Goal: Task Accomplishment & Management: Manage account settings

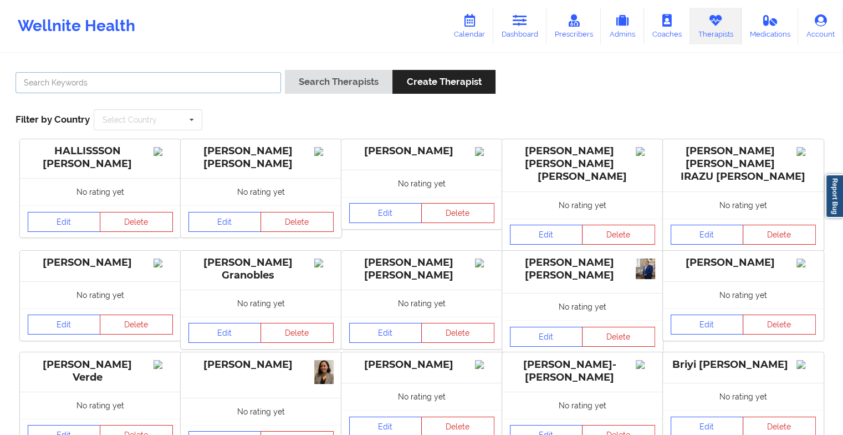
click at [211, 79] on input "text" at bounding box center [149, 82] width 266 height 21
type input "[PERSON_NAME]"
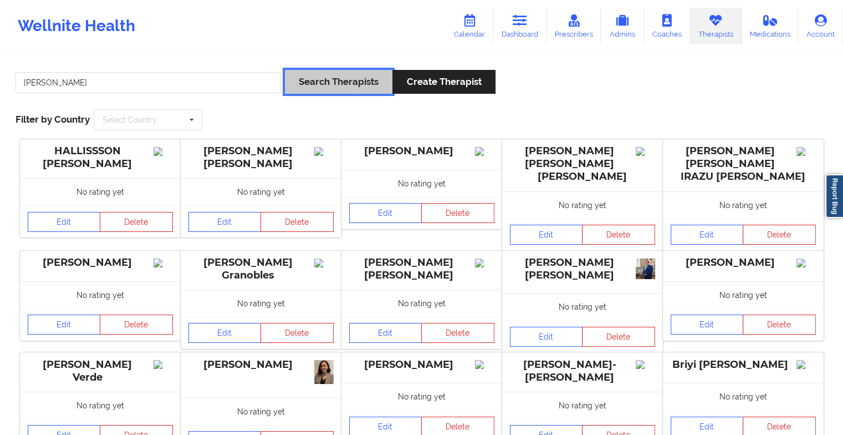
click at [325, 81] on button "Search Therapists" at bounding box center [339, 82] width 108 height 24
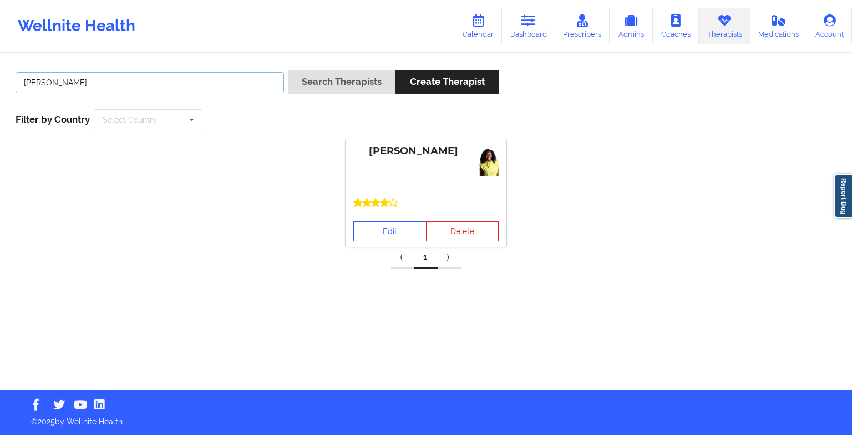
click at [114, 82] on input "[PERSON_NAME]" at bounding box center [150, 82] width 268 height 21
drag, startPoint x: 87, startPoint y: 80, endPoint x: 21, endPoint y: 78, distance: 66.0
click at [21, 78] on input "[PERSON_NAME]" at bounding box center [150, 82] width 268 height 21
click at [485, 26] on icon at bounding box center [478, 20] width 14 height 12
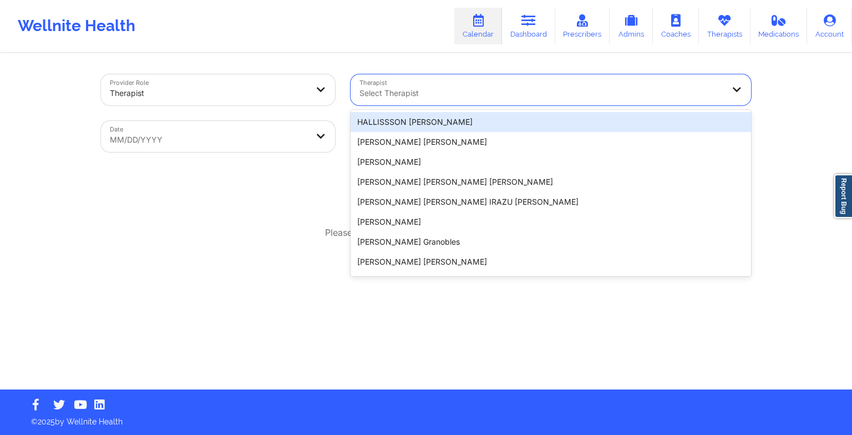
click at [408, 91] on div at bounding box center [541, 93] width 364 height 13
paste input "[PERSON_NAME]"
type input "[PERSON_NAME]"
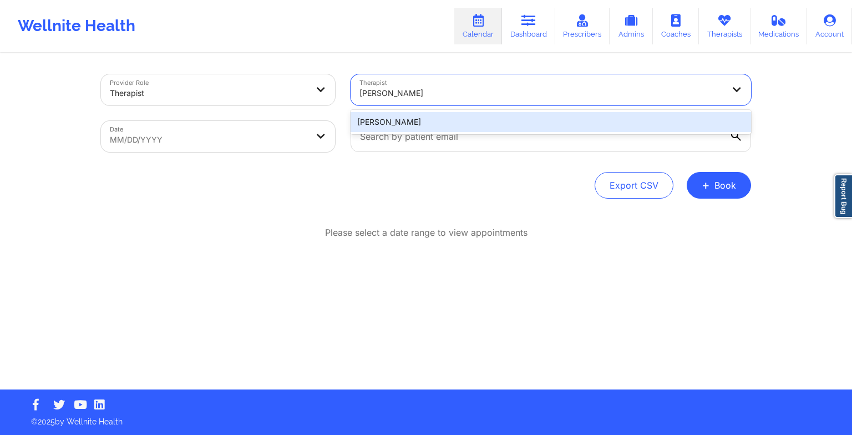
click at [405, 129] on div "[PERSON_NAME]" at bounding box center [550, 122] width 400 height 20
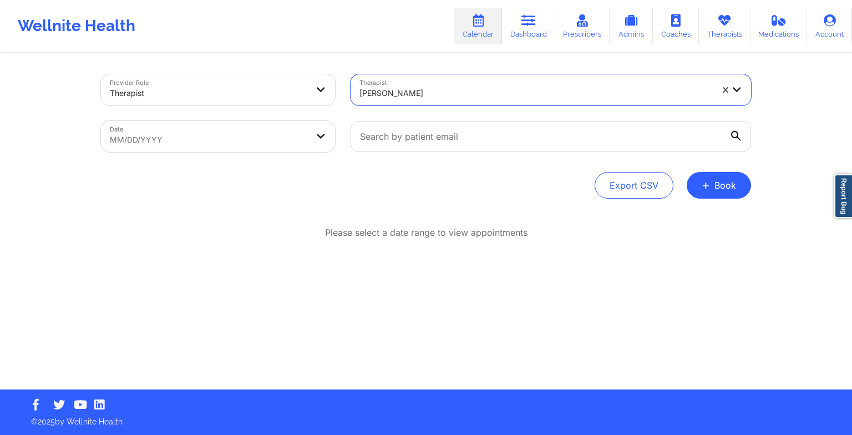
select select "2025-8"
select select "2025-9"
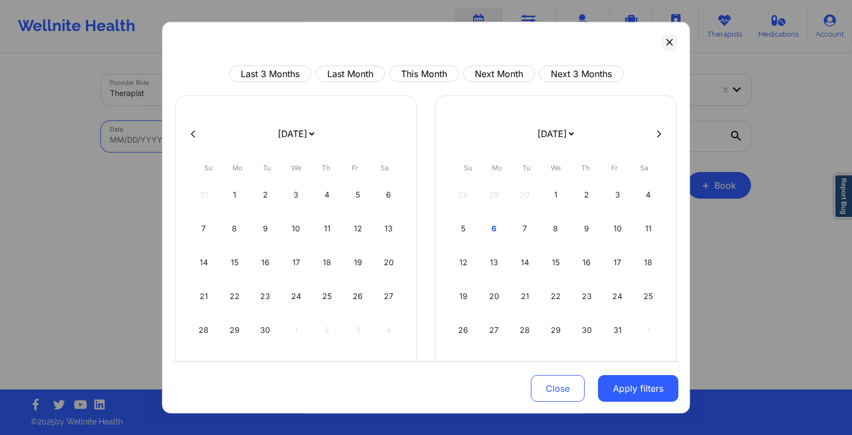
click at [246, 140] on body "Wellnite Health Calendar Dashboard Prescribers Admins Coaches Therapists Medica…" at bounding box center [426, 217] width 852 height 435
click at [527, 226] on div "7" at bounding box center [525, 228] width 28 height 31
select select "2025-9"
select select "2025-10"
select select "2025-9"
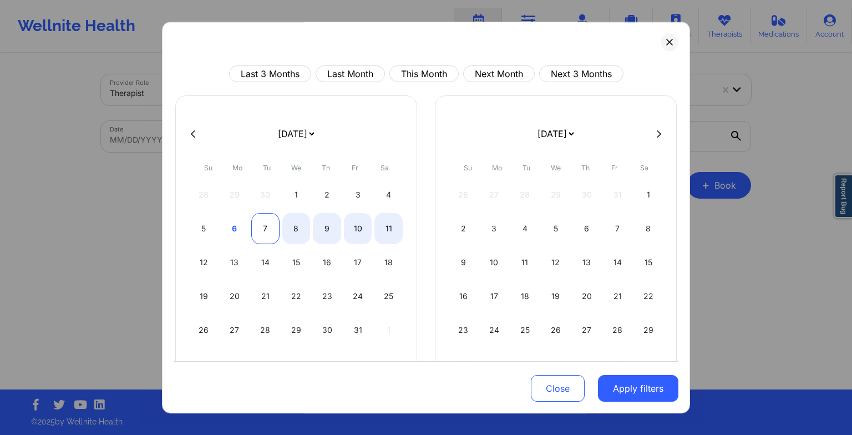
select select "2025-10"
select select "2025-9"
select select "2025-10"
click at [287, 230] on div "8" at bounding box center [296, 228] width 28 height 31
select select "2025-9"
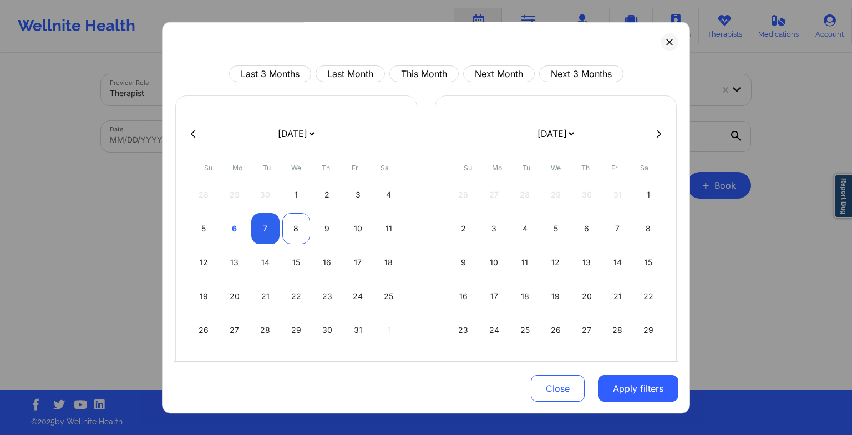
select select "2025-10"
click at [643, 395] on button "Apply filters" at bounding box center [638, 388] width 80 height 27
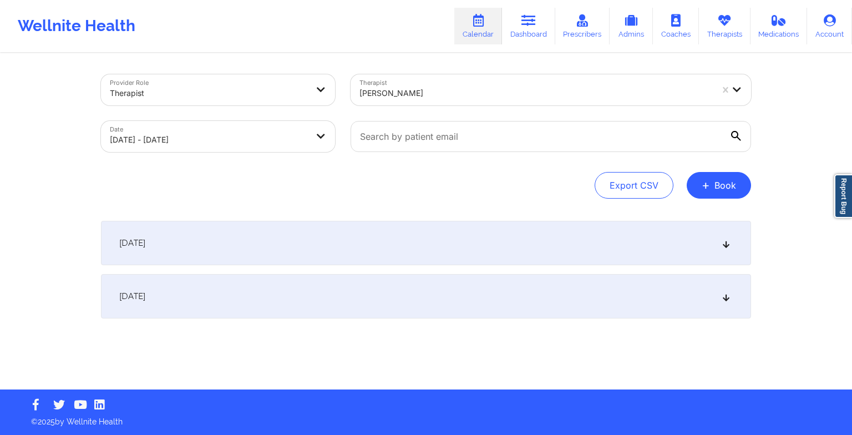
click at [583, 247] on div "[DATE]" at bounding box center [426, 243] width 650 height 44
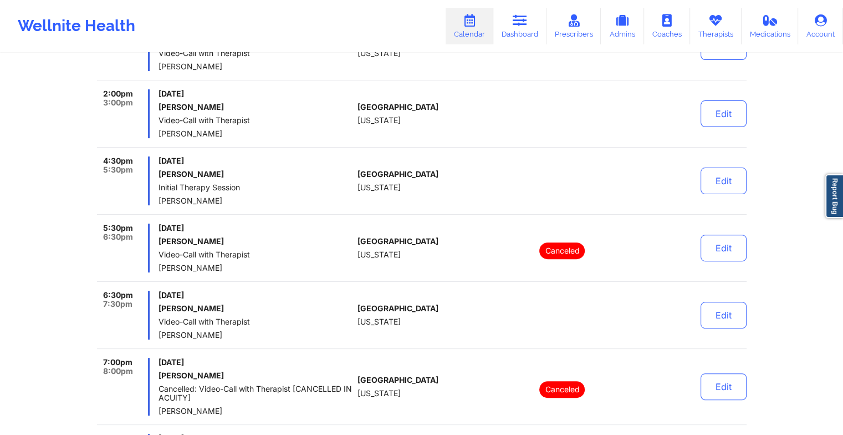
scroll to position [240, 0]
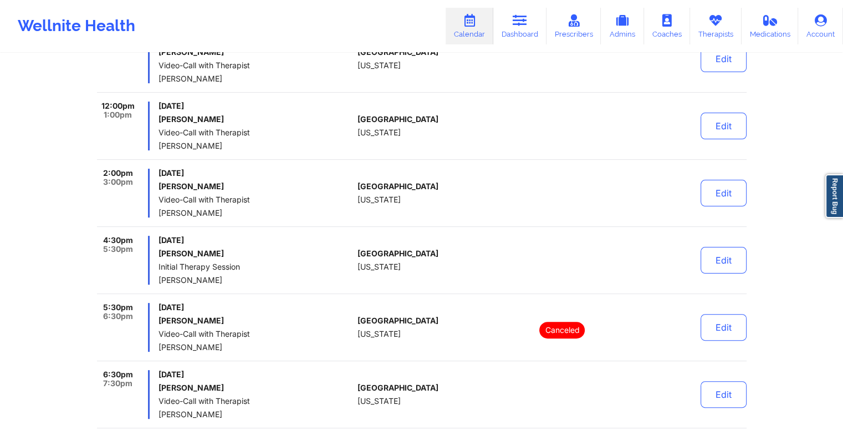
drag, startPoint x: 226, startPoint y: 319, endPoint x: 159, endPoint y: 314, distance: 67.8
click at [159, 314] on div "[DATE] [PERSON_NAME] Video-Call with Therapist [PERSON_NAME]" at bounding box center [256, 327] width 195 height 49
drag, startPoint x: 159, startPoint y: 314, endPoint x: 170, endPoint y: 318, distance: 11.7
copy h6 "[PERSON_NAME]"
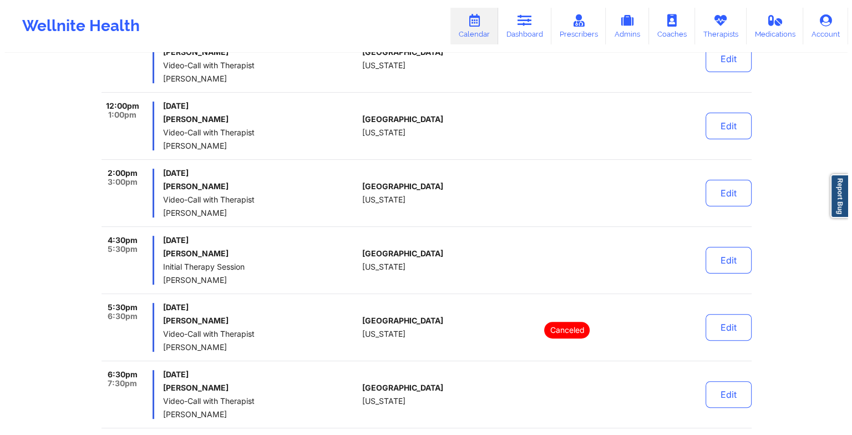
scroll to position [0, 0]
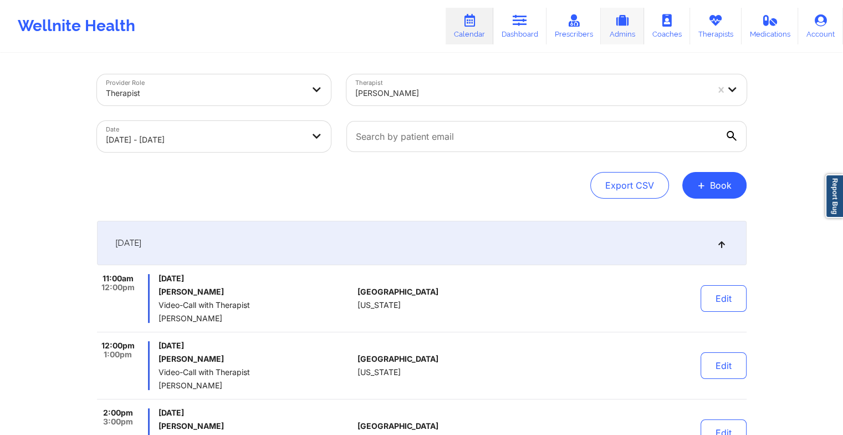
click at [620, 35] on link "Admins" at bounding box center [622, 26] width 43 height 37
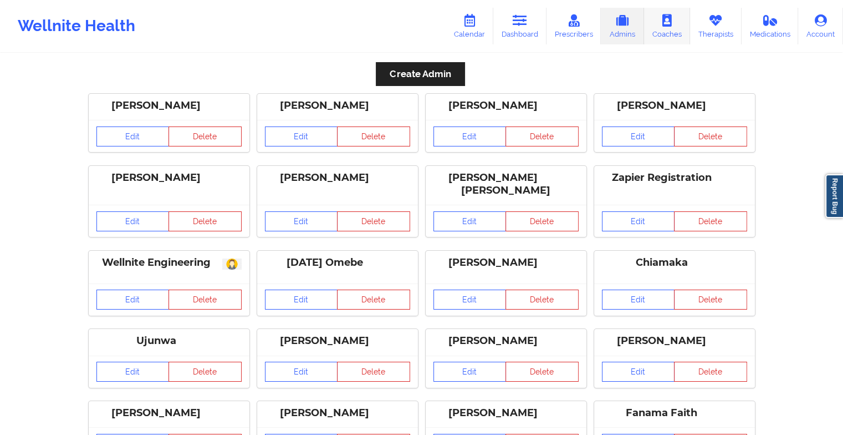
click at [676, 38] on link "Coaches" at bounding box center [667, 26] width 46 height 37
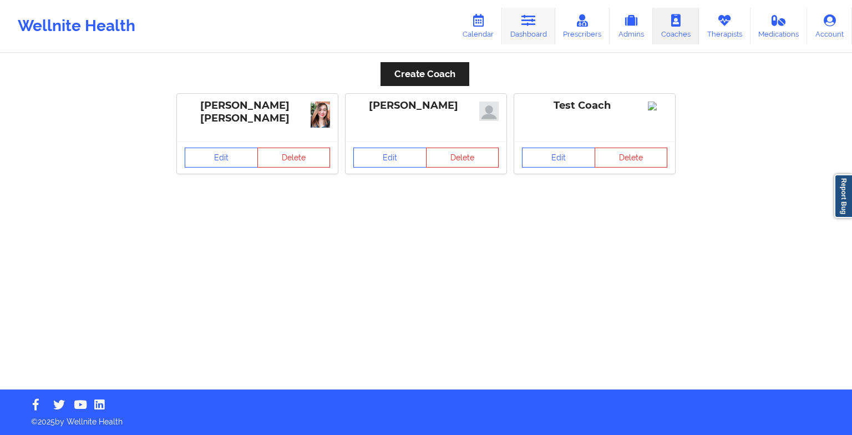
click at [510, 24] on link "Dashboard" at bounding box center [528, 26] width 53 height 37
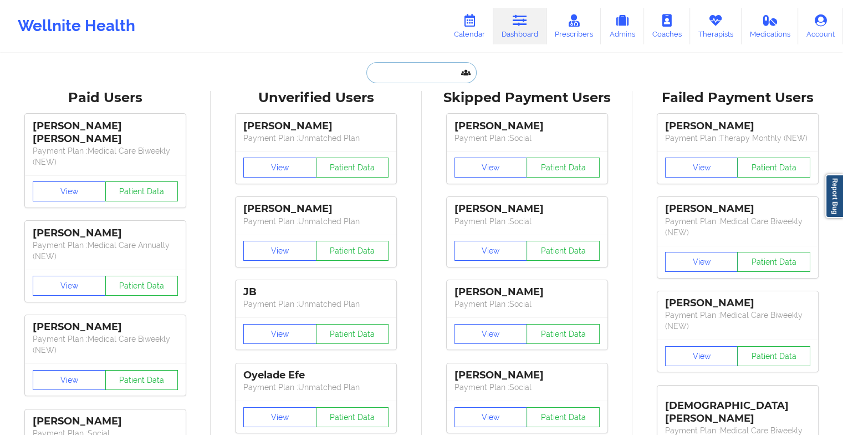
click at [383, 74] on input "text" at bounding box center [422, 72] width 110 height 21
paste input "[PERSON_NAME]"
type input "[PERSON_NAME]"
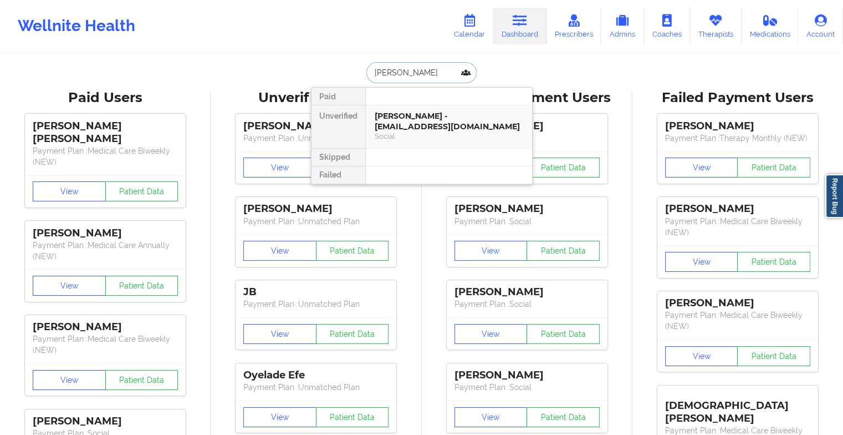
click at [425, 111] on div "[PERSON_NAME] - [EMAIL_ADDRESS][DOMAIN_NAME]" at bounding box center [449, 121] width 149 height 21
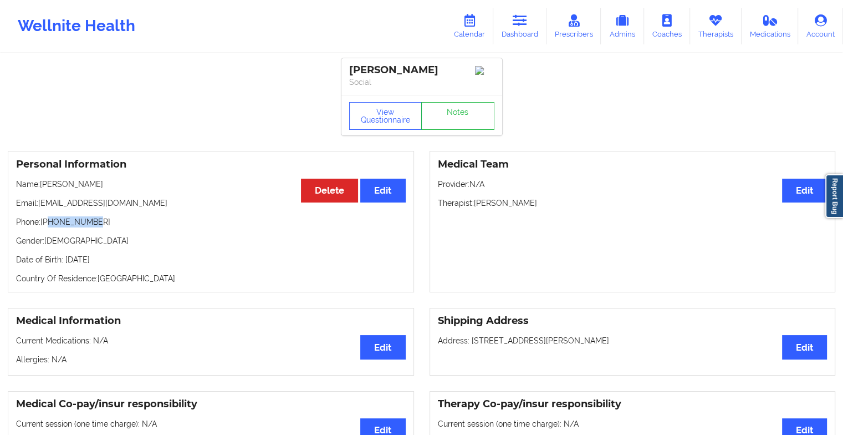
drag, startPoint x: 91, startPoint y: 221, endPoint x: 48, endPoint y: 222, distance: 42.7
click at [48, 222] on p "Phone: [PHONE_NUMBER]" at bounding box center [211, 221] width 390 height 11
copy p "5035102757"
click at [486, 27] on link "Calendar" at bounding box center [470, 26] width 48 height 37
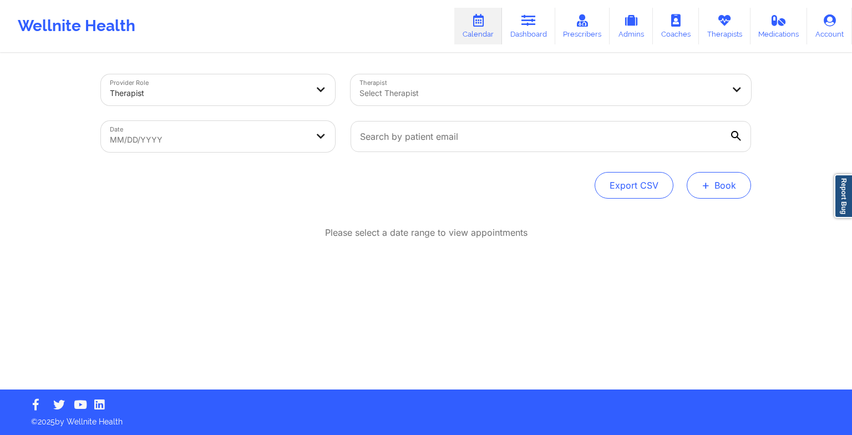
click at [738, 186] on button "+ Book" at bounding box center [718, 185] width 64 height 27
click at [705, 216] on button "Therapy Session" at bounding box center [700, 220] width 85 height 18
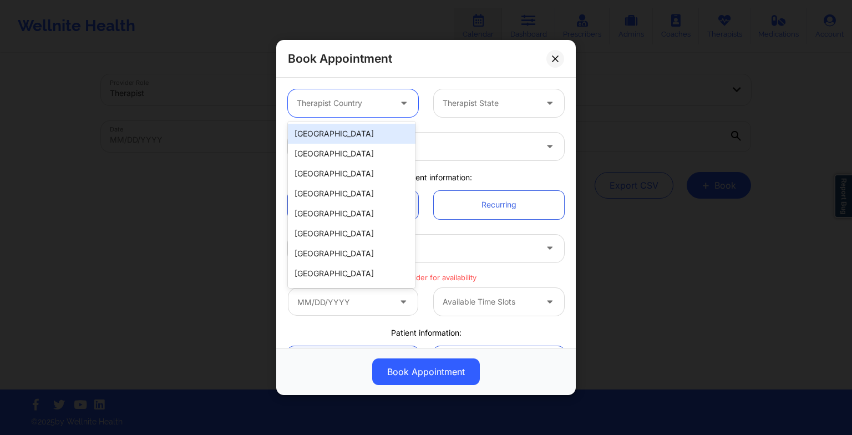
click at [341, 92] on div "Therapist Country" at bounding box center [340, 103] width 104 height 28
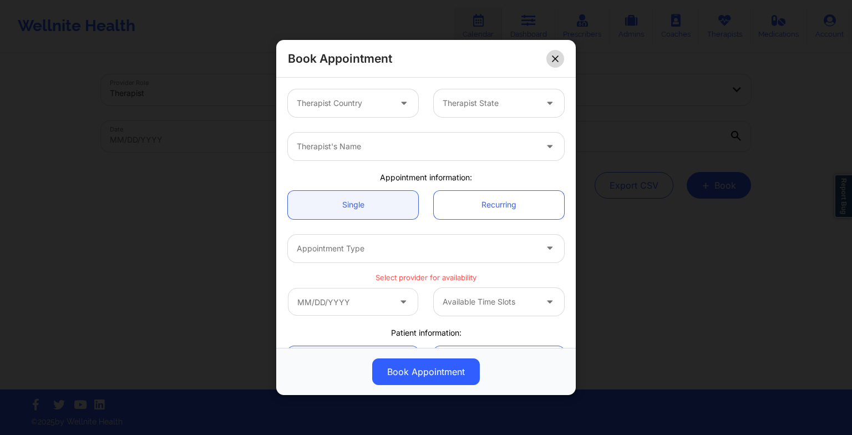
click at [554, 63] on button at bounding box center [555, 58] width 18 height 18
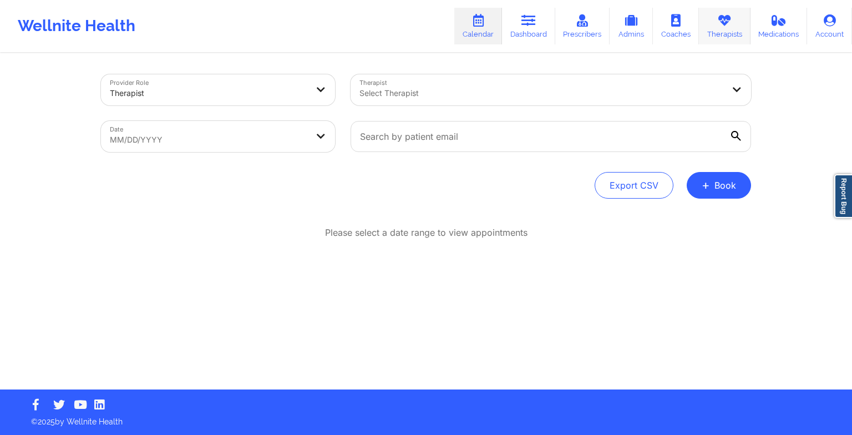
click at [742, 24] on link "Therapists" at bounding box center [725, 26] width 52 height 37
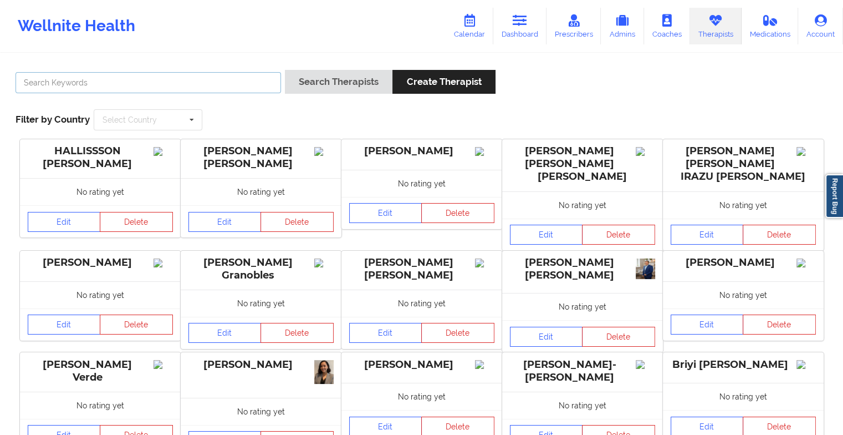
click at [249, 75] on input "text" at bounding box center [149, 82] width 266 height 21
type input "[PERSON_NAME]"
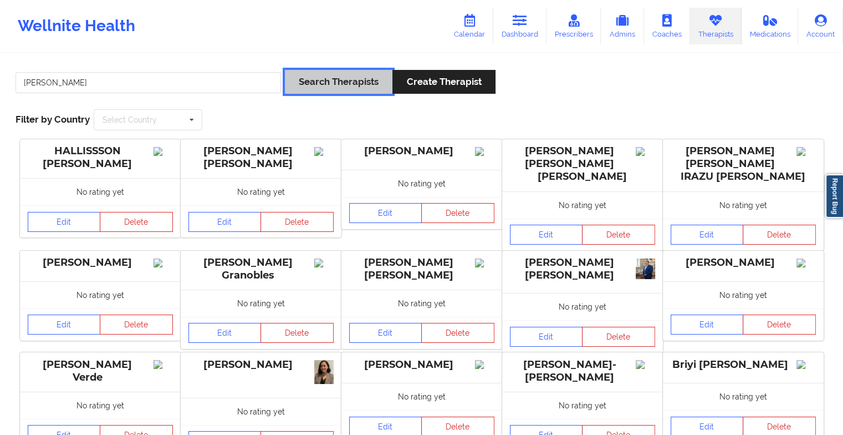
click at [333, 79] on button "Search Therapists" at bounding box center [339, 82] width 108 height 24
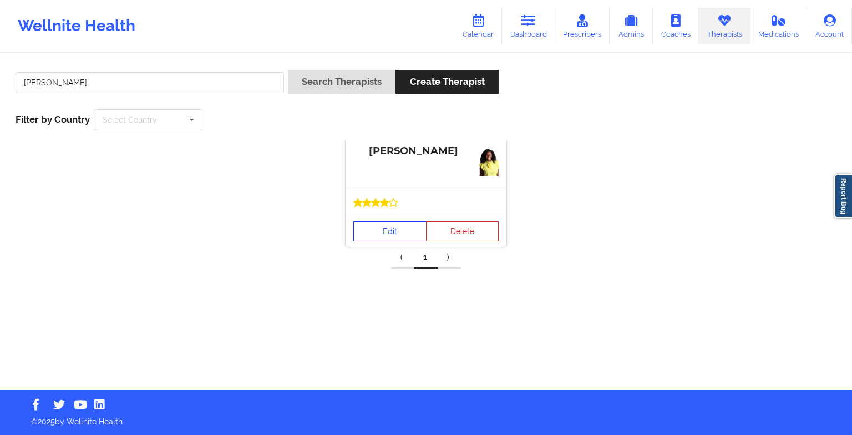
click at [374, 226] on link "Edit" at bounding box center [389, 231] width 73 height 20
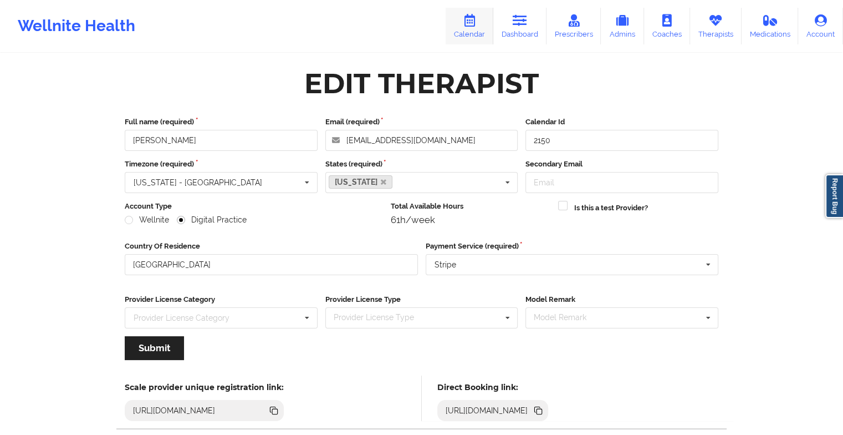
click at [476, 23] on icon at bounding box center [469, 20] width 14 height 12
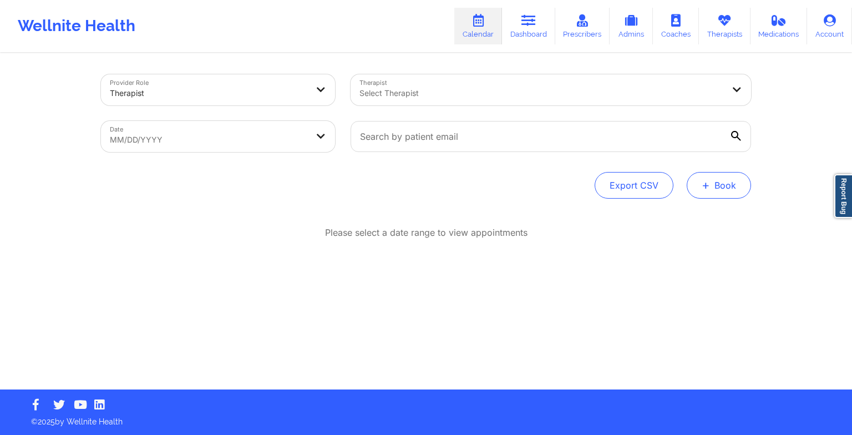
click at [730, 190] on button "+ Book" at bounding box center [718, 185] width 64 height 27
click at [701, 212] on button "Therapy Session" at bounding box center [700, 220] width 85 height 18
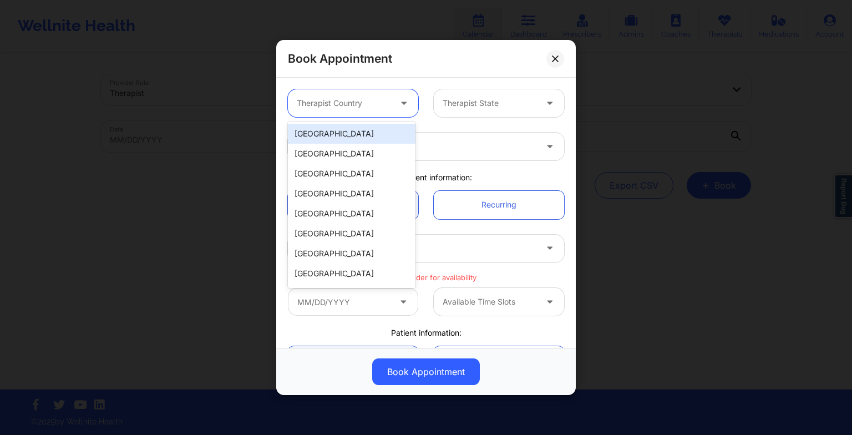
click at [362, 109] on div at bounding box center [344, 102] width 94 height 13
click at [345, 134] on div "[GEOGRAPHIC_DATA]" at bounding box center [352, 134] width 128 height 20
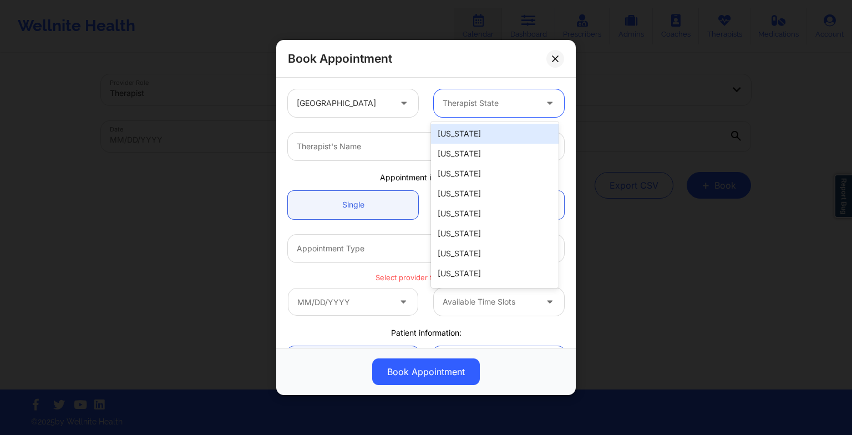
click at [464, 105] on div at bounding box center [489, 102] width 94 height 13
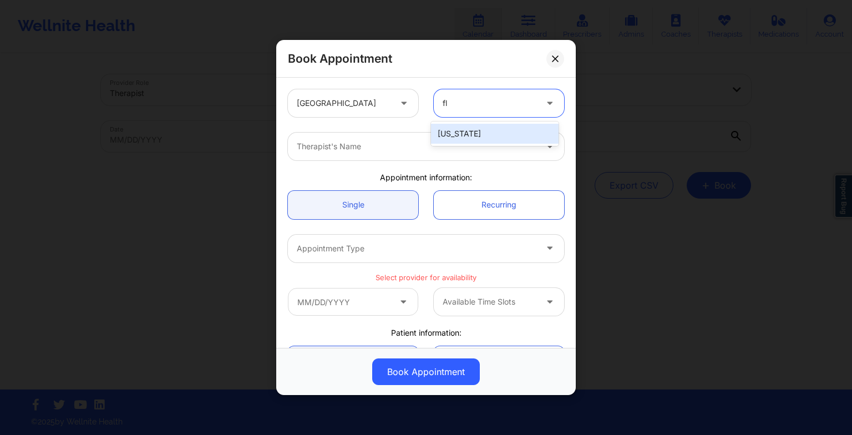
type input "flo"
click at [466, 131] on div "[US_STATE]" at bounding box center [495, 134] width 128 height 20
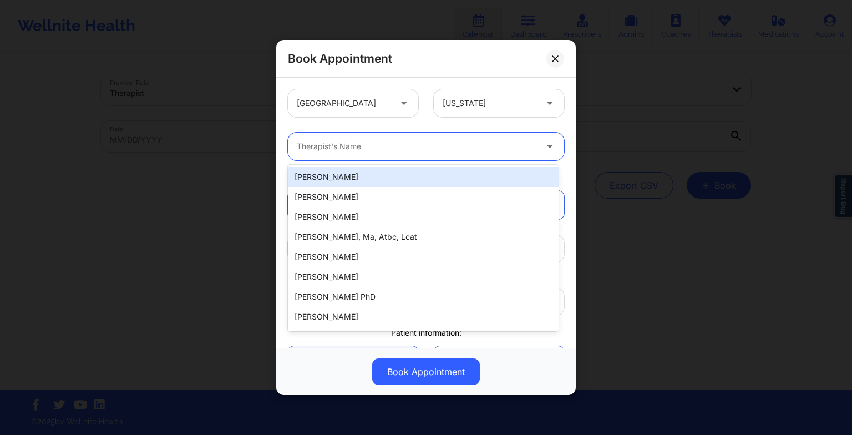
click at [441, 143] on div at bounding box center [417, 146] width 240 height 13
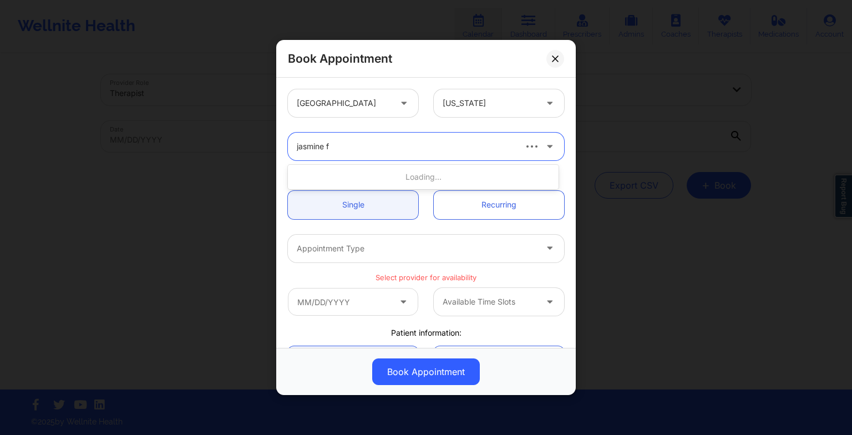
type input "jasmine fe"
click at [339, 180] on div "[PERSON_NAME]" at bounding box center [423, 177] width 271 height 20
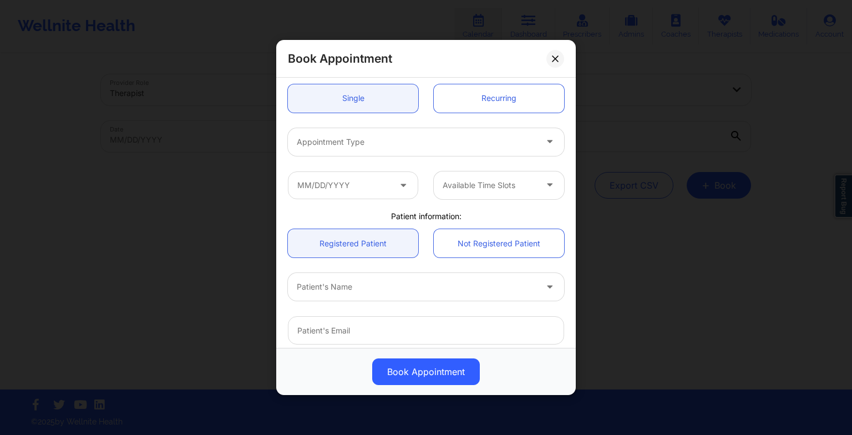
scroll to position [112, 0]
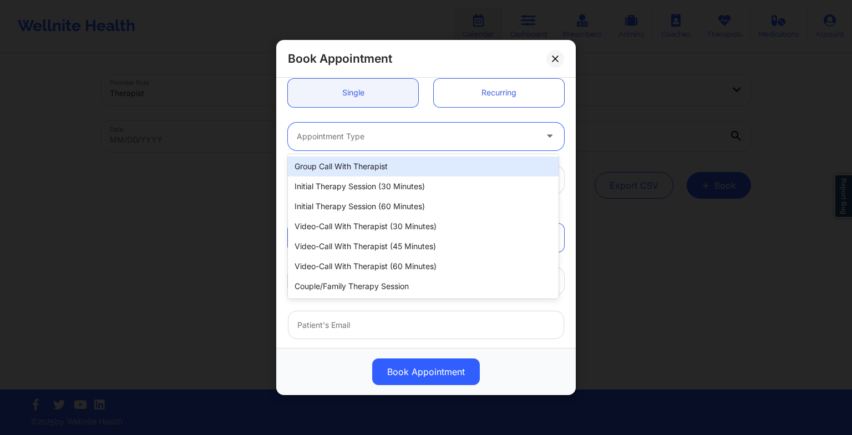
click at [325, 142] on div at bounding box center [417, 136] width 240 height 13
click at [332, 140] on div at bounding box center [417, 136] width 240 height 13
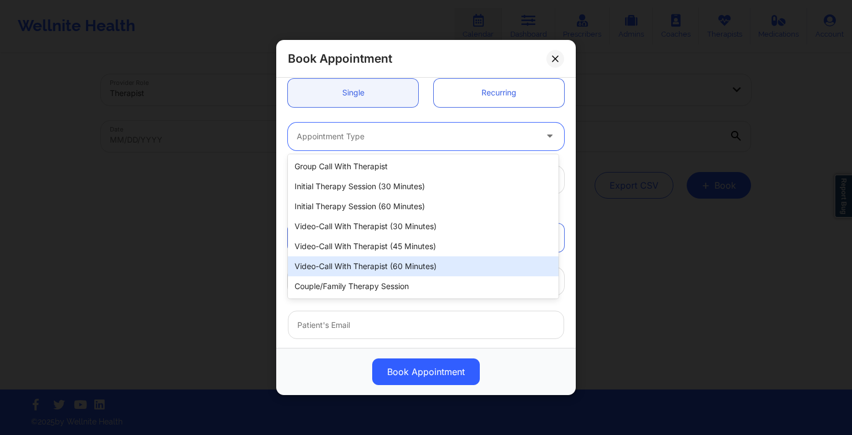
click at [363, 269] on div "Video-Call with Therapist (60 minutes)" at bounding box center [423, 266] width 271 height 20
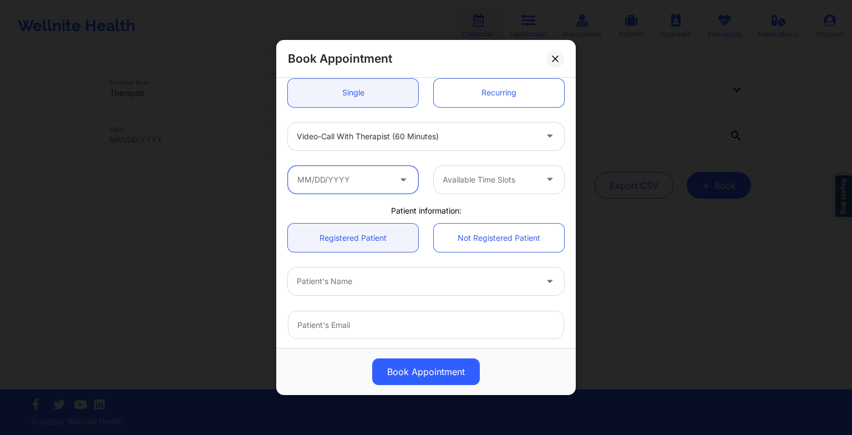
click at [370, 183] on input "text" at bounding box center [353, 180] width 130 height 28
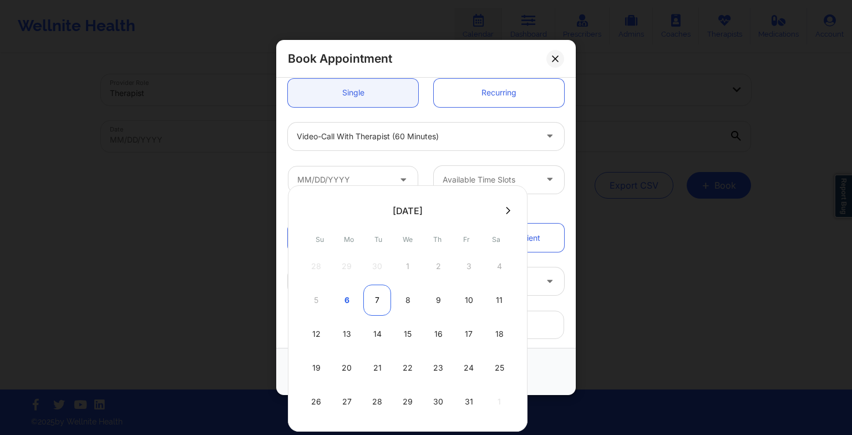
click at [381, 306] on div "7" at bounding box center [377, 299] width 28 height 31
type input "[DATE]"
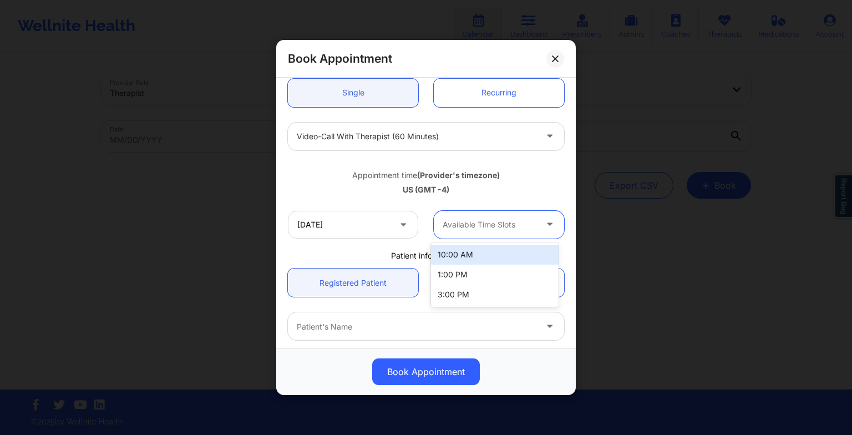
click at [470, 223] on div at bounding box center [489, 224] width 94 height 13
click at [495, 215] on div "Available Time Slots" at bounding box center [486, 225] width 104 height 28
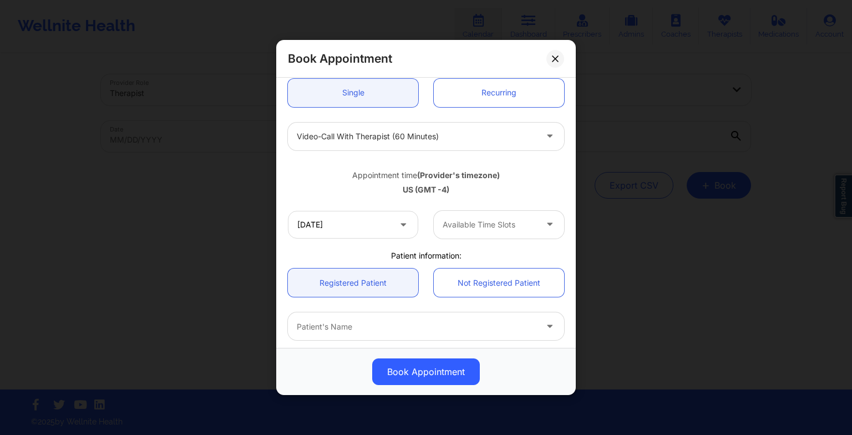
click at [487, 180] on div "Appointment time (Provider's timezone) [GEOGRAPHIC_DATA] (GMT -4)" at bounding box center [426, 180] width 292 height 29
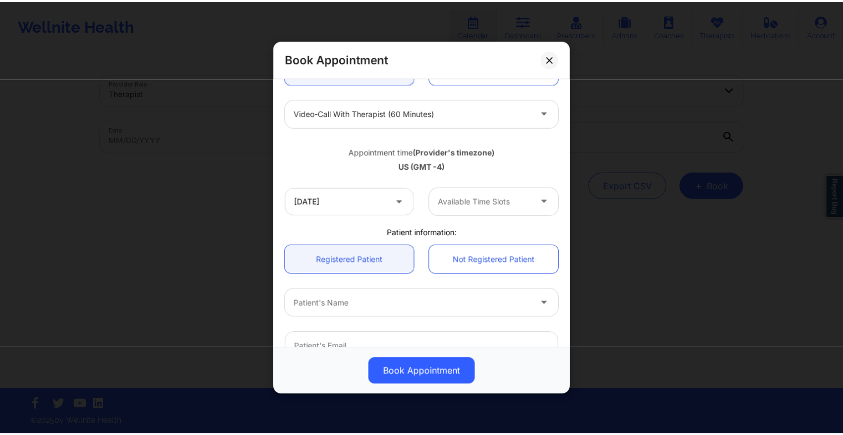
scroll to position [0, 0]
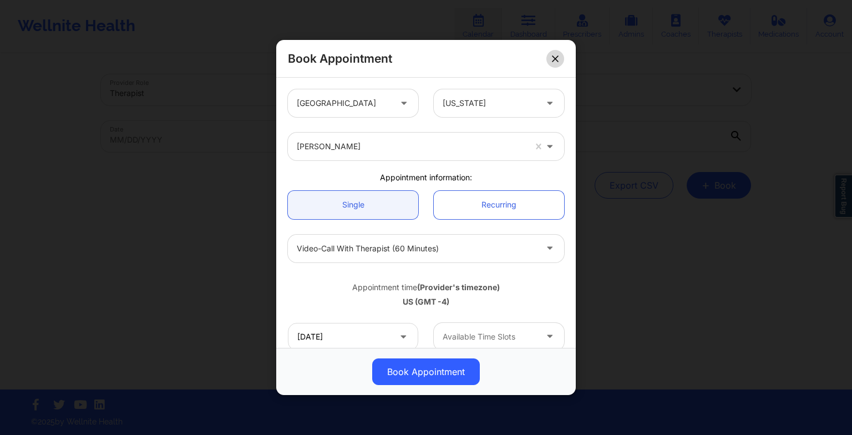
click at [556, 63] on button at bounding box center [555, 58] width 18 height 18
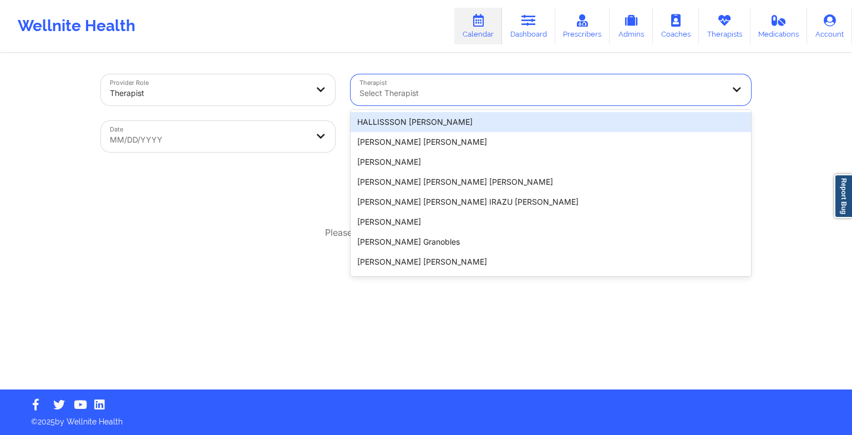
click at [486, 89] on div at bounding box center [541, 93] width 364 height 13
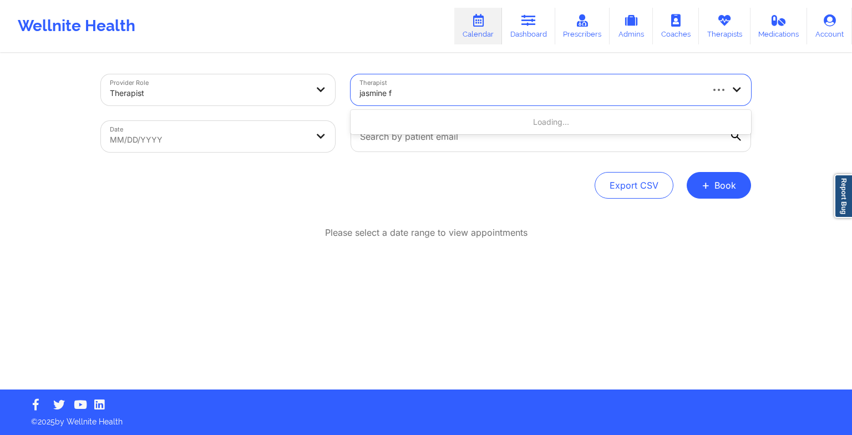
type input "jasmine fe"
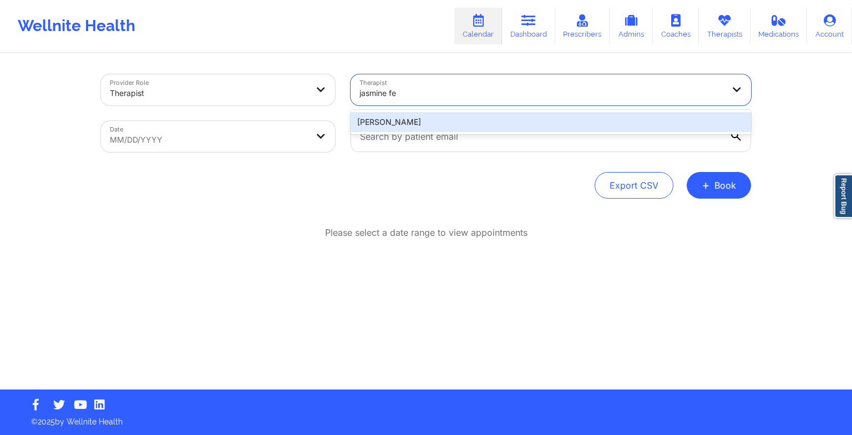
click at [411, 114] on div "[PERSON_NAME]" at bounding box center [550, 122] width 400 height 20
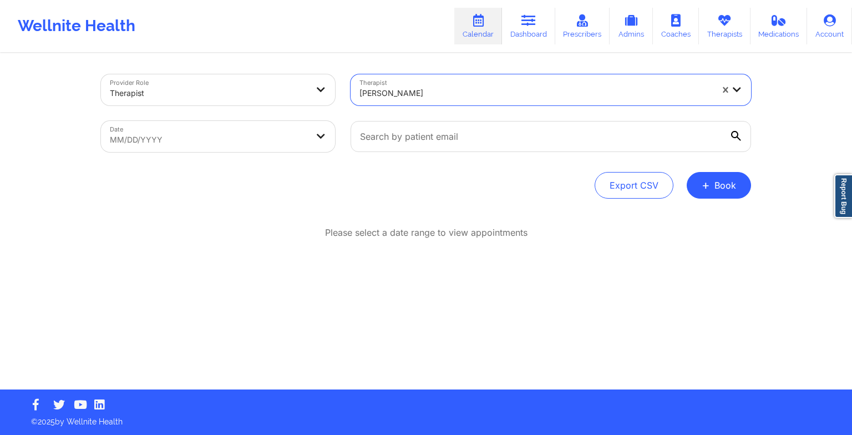
select select "2025-8"
select select "2025-9"
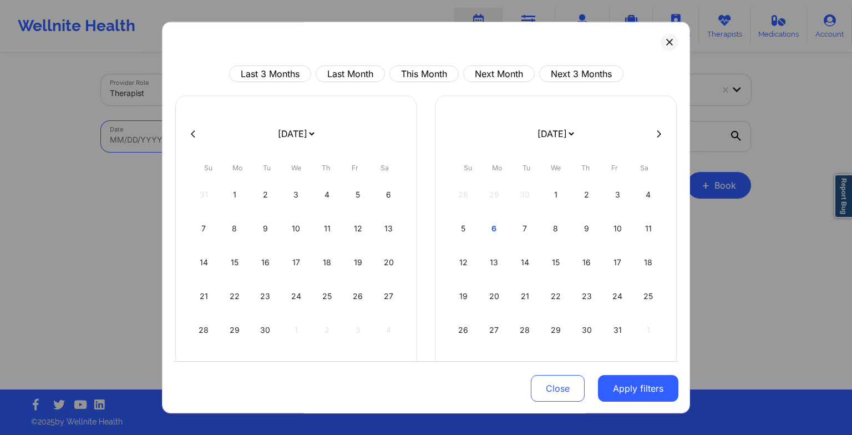
click at [309, 140] on body "Wellnite Health Calendar Dashboard Prescribers Admins Coaches Therapists Medica…" at bounding box center [426, 217] width 852 height 435
click at [535, 226] on div "7" at bounding box center [525, 228] width 28 height 31
select select "2025-9"
select select "2025-10"
select select "2025-9"
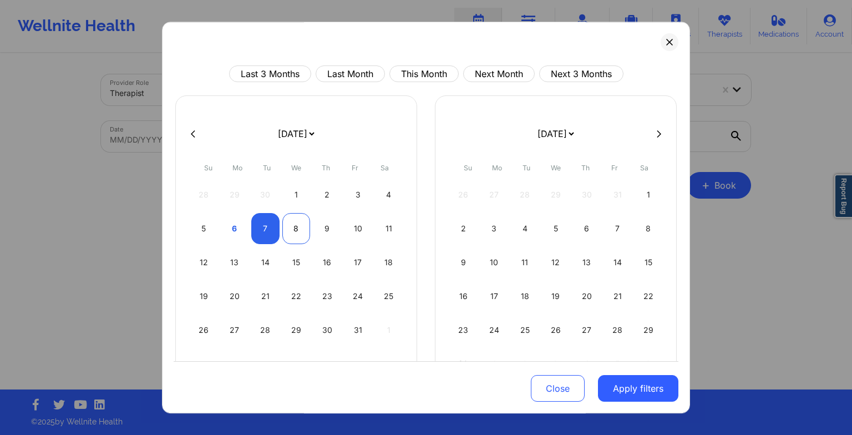
select select "2025-10"
click at [304, 230] on div "8" at bounding box center [296, 228] width 28 height 31
select select "2025-9"
select select "2025-10"
click at [635, 388] on button "Apply filters" at bounding box center [638, 388] width 80 height 27
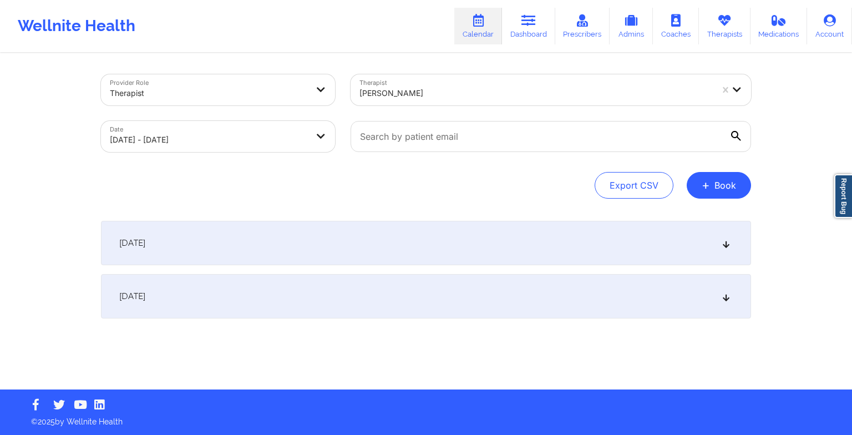
click at [430, 247] on div "[DATE]" at bounding box center [426, 243] width 650 height 44
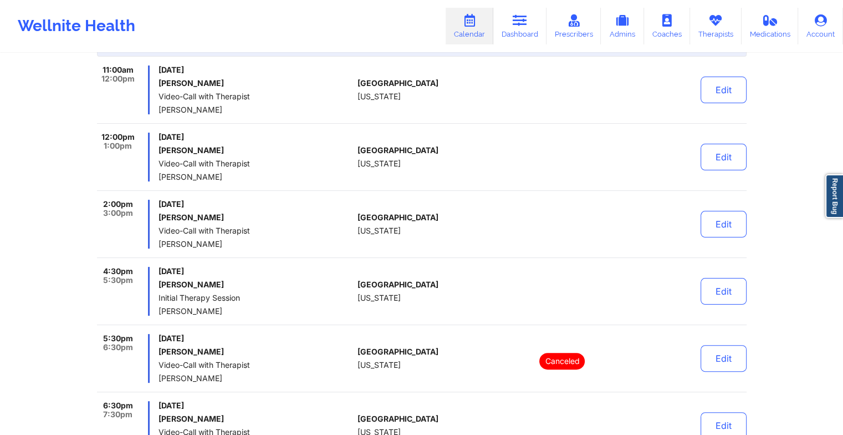
scroll to position [322, 0]
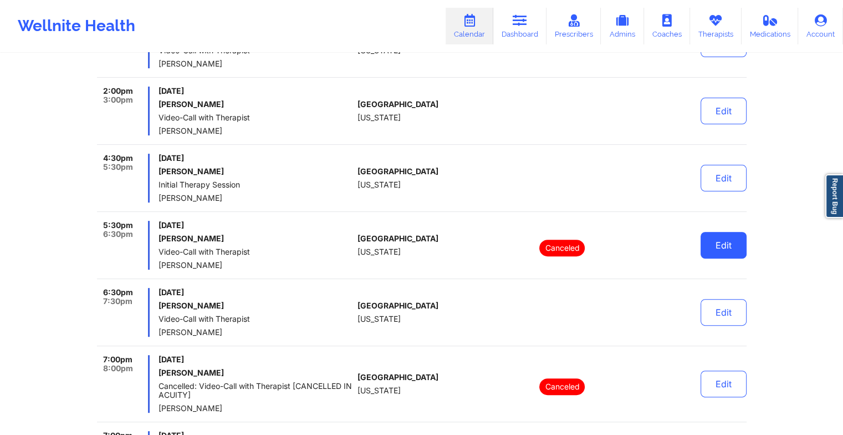
click at [728, 235] on button "Edit" at bounding box center [724, 245] width 46 height 27
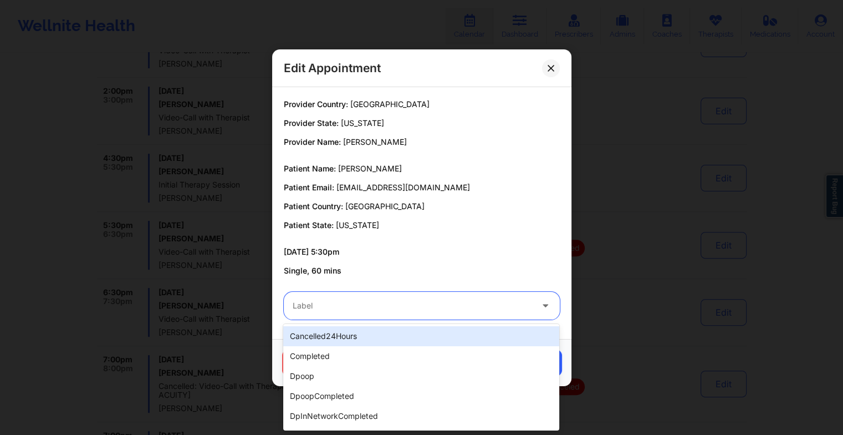
click at [371, 306] on div at bounding box center [413, 305] width 240 height 13
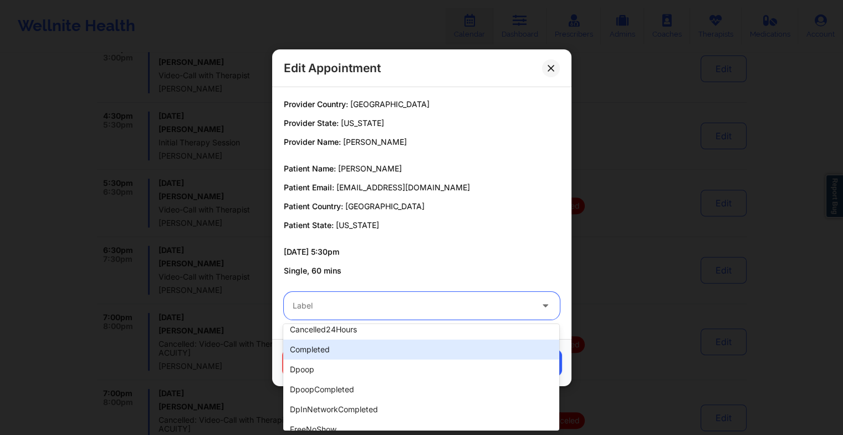
scroll to position [0, 0]
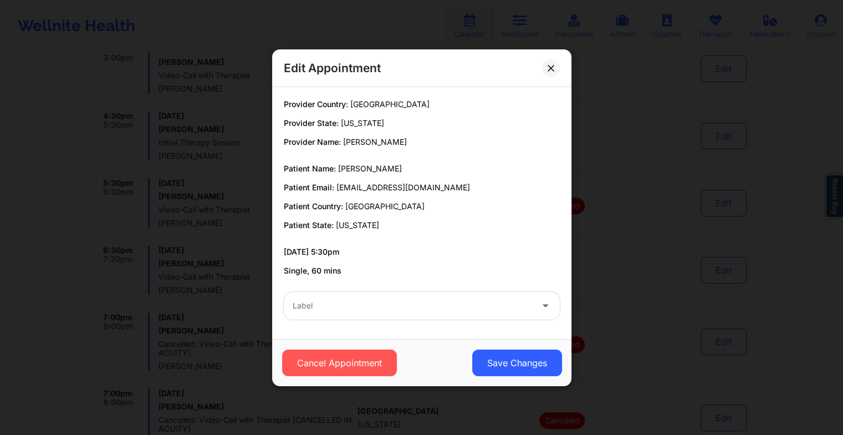
click at [442, 255] on p "[DATE] 5:30pm" at bounding box center [422, 251] width 276 height 11
click at [550, 69] on icon at bounding box center [551, 67] width 6 height 6
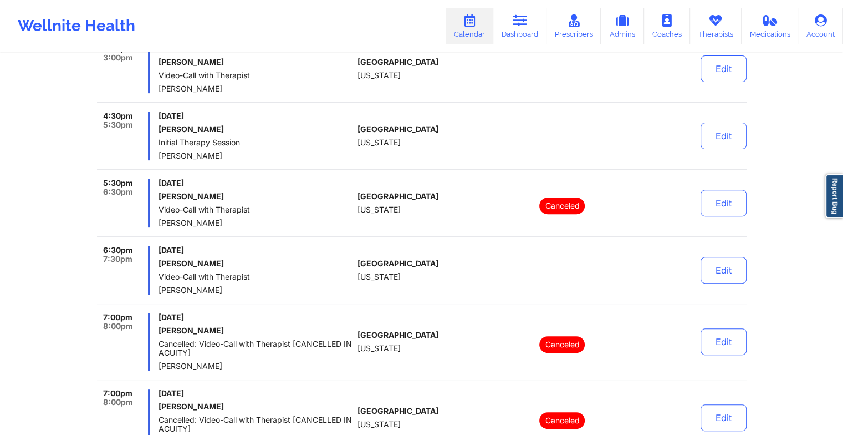
click at [567, 202] on p "Canceled" at bounding box center [562, 205] width 45 height 17
click at [709, 203] on button "Edit" at bounding box center [724, 203] width 46 height 27
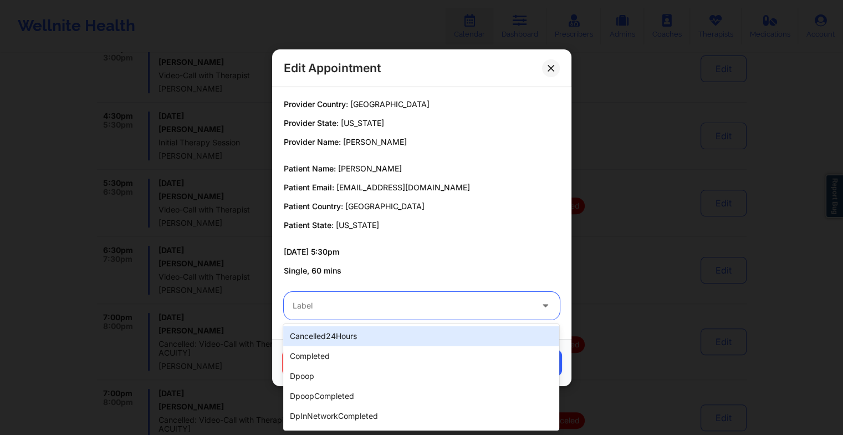
click at [392, 302] on div at bounding box center [413, 305] width 240 height 13
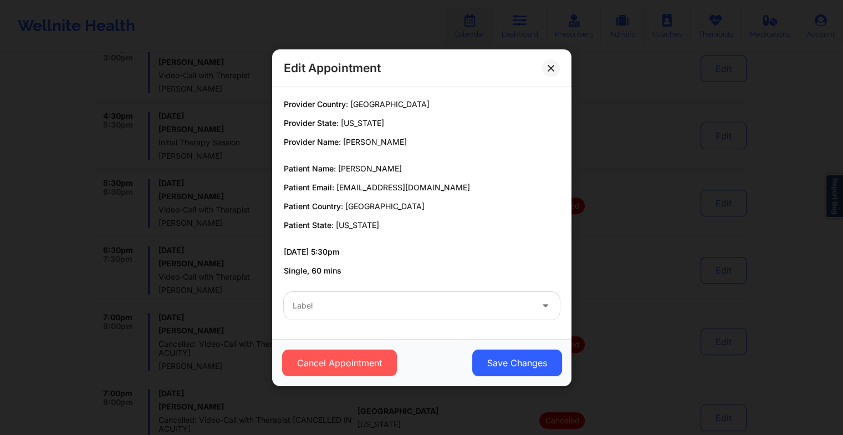
click at [433, 258] on div "[DATE] 5:30pm Single, 60 mins" at bounding box center [422, 261] width 276 height 30
click at [552, 63] on button at bounding box center [551, 68] width 18 height 18
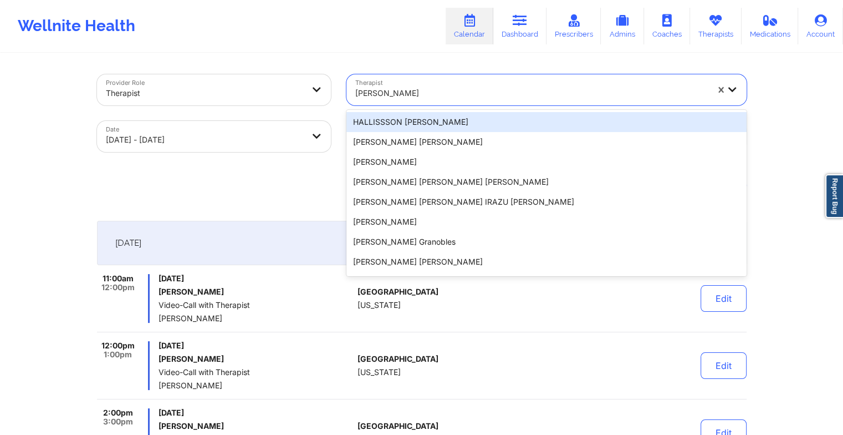
click at [470, 90] on div at bounding box center [531, 93] width 353 height 13
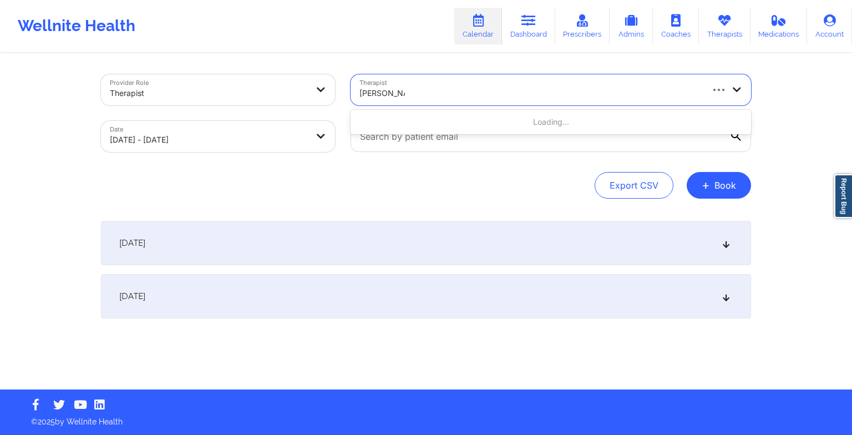
type input "[PERSON_NAME]"
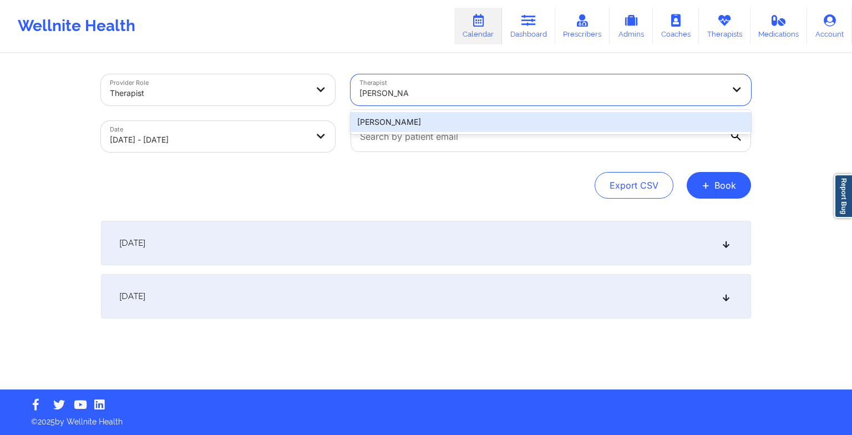
click at [512, 124] on div "[PERSON_NAME]" at bounding box center [550, 122] width 400 height 20
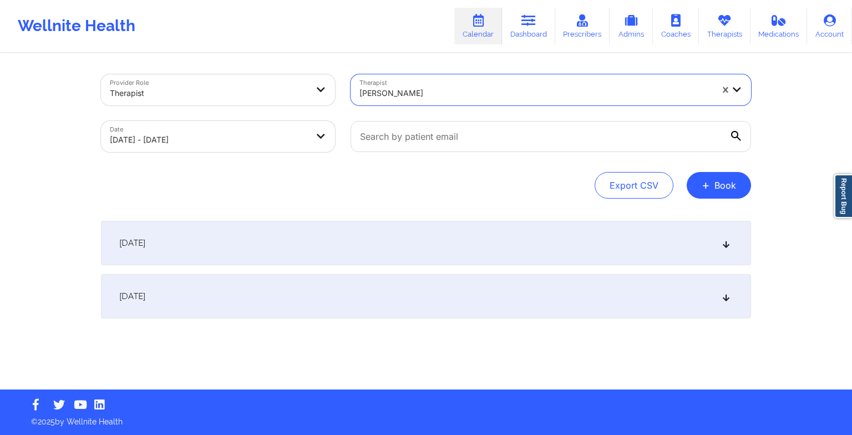
select select "2025-9"
select select "2025-10"
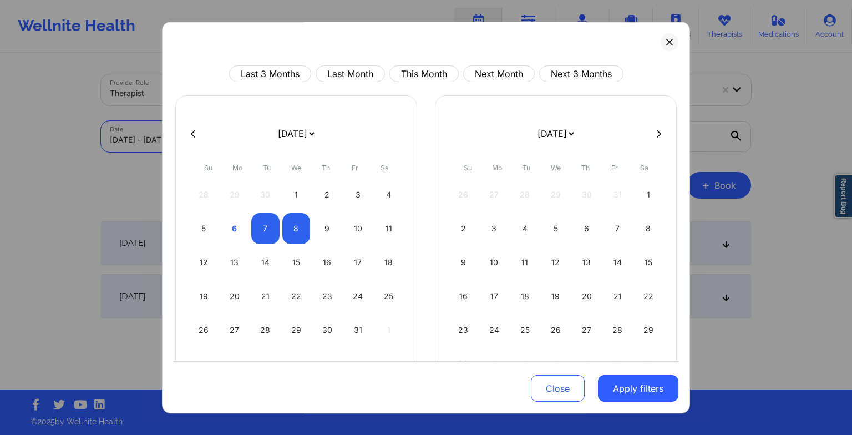
click at [272, 146] on body "Wellnite Health Calendar Dashboard Prescribers Admins Coaches Therapists Medica…" at bounding box center [426, 217] width 852 height 435
click at [231, 231] on div "6" at bounding box center [235, 228] width 28 height 31
select select "2025-9"
select select "2025-10"
select select "2025-9"
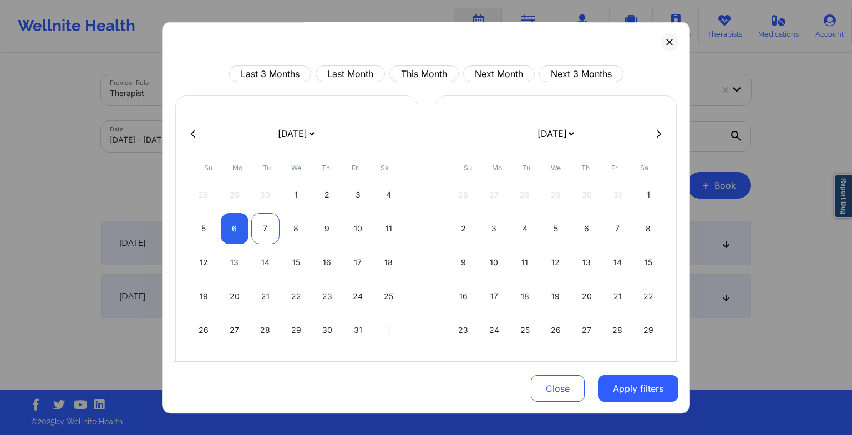
select select "2025-10"
click at [258, 226] on div "7" at bounding box center [265, 228] width 28 height 31
select select "2025-9"
select select "2025-10"
click at [630, 397] on button "Apply filters" at bounding box center [638, 388] width 80 height 27
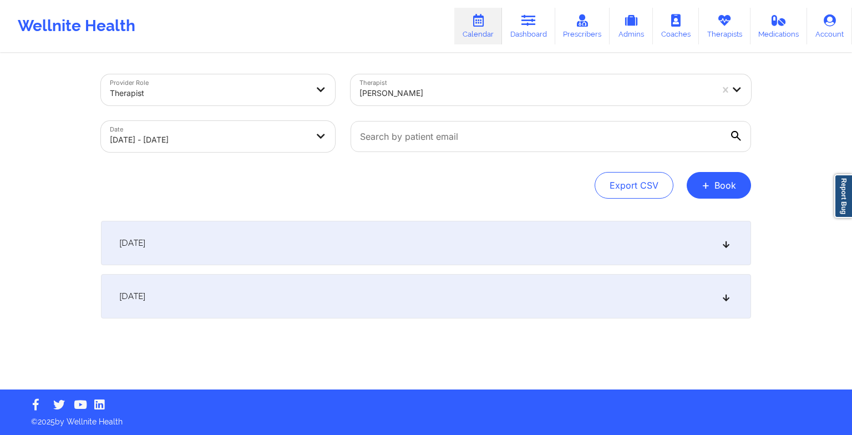
click at [402, 233] on div "[DATE]" at bounding box center [426, 243] width 650 height 44
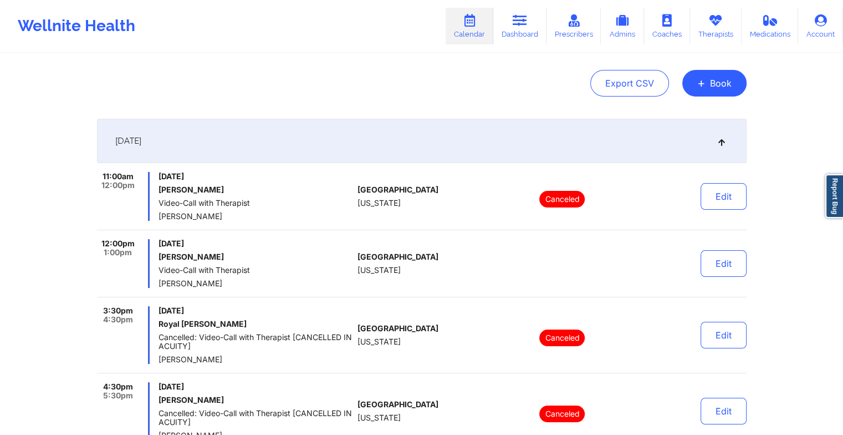
scroll to position [100, 0]
